Goal: Find contact information: Find contact information

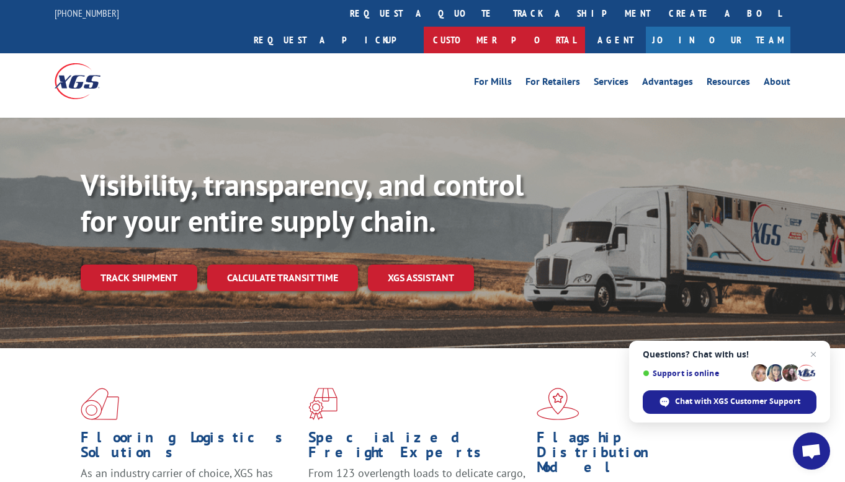
click at [585, 27] on link "Customer Portal" at bounding box center [504, 40] width 161 height 27
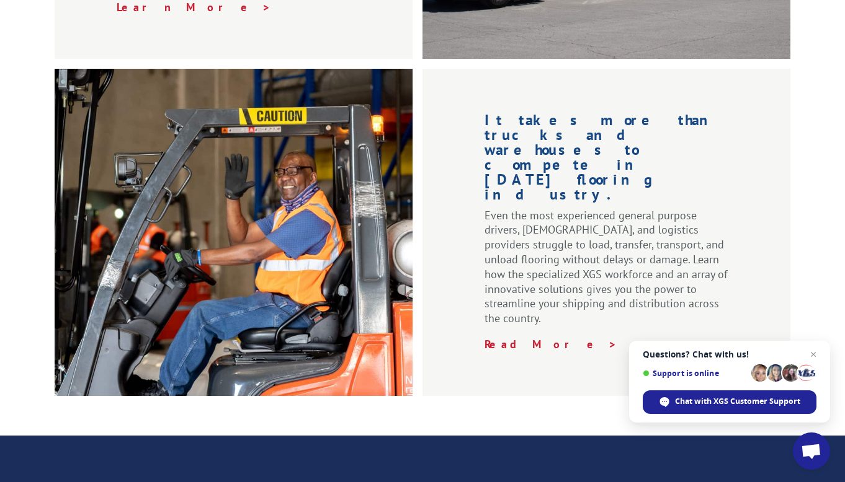
scroll to position [1967, 0]
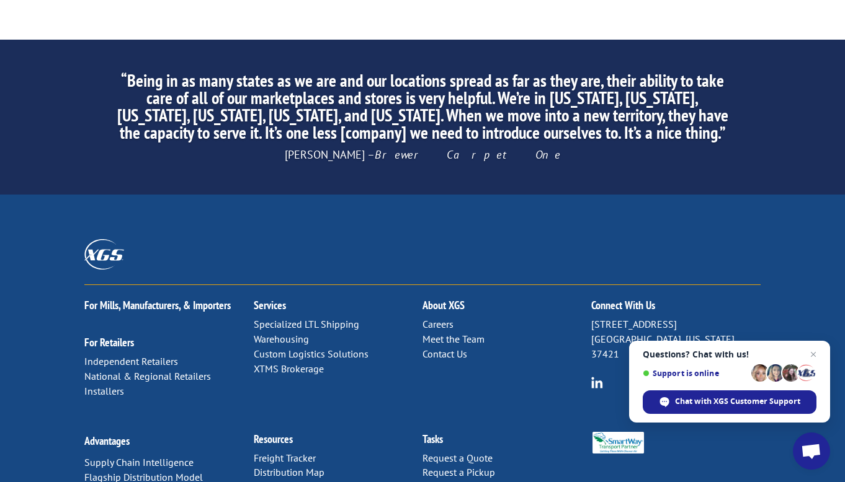
click at [446, 348] on link "Contact Us" at bounding box center [444, 354] width 45 height 12
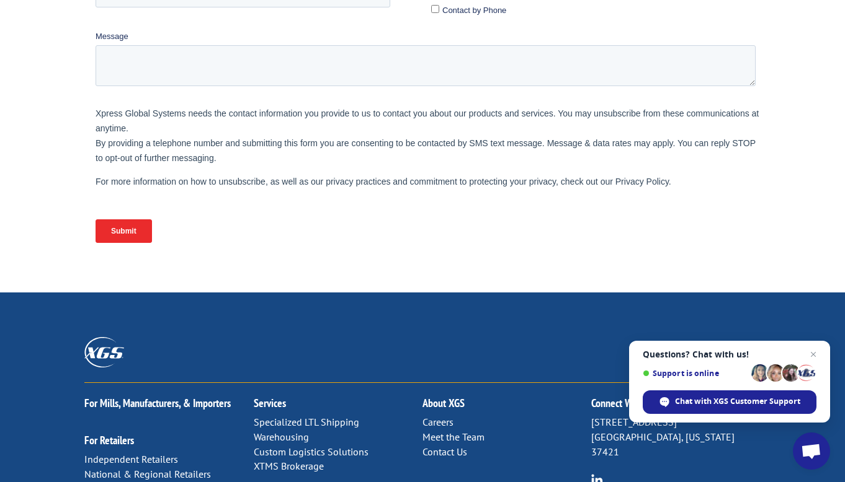
scroll to position [621, 0]
